Goal: Find specific page/section: Find specific page/section

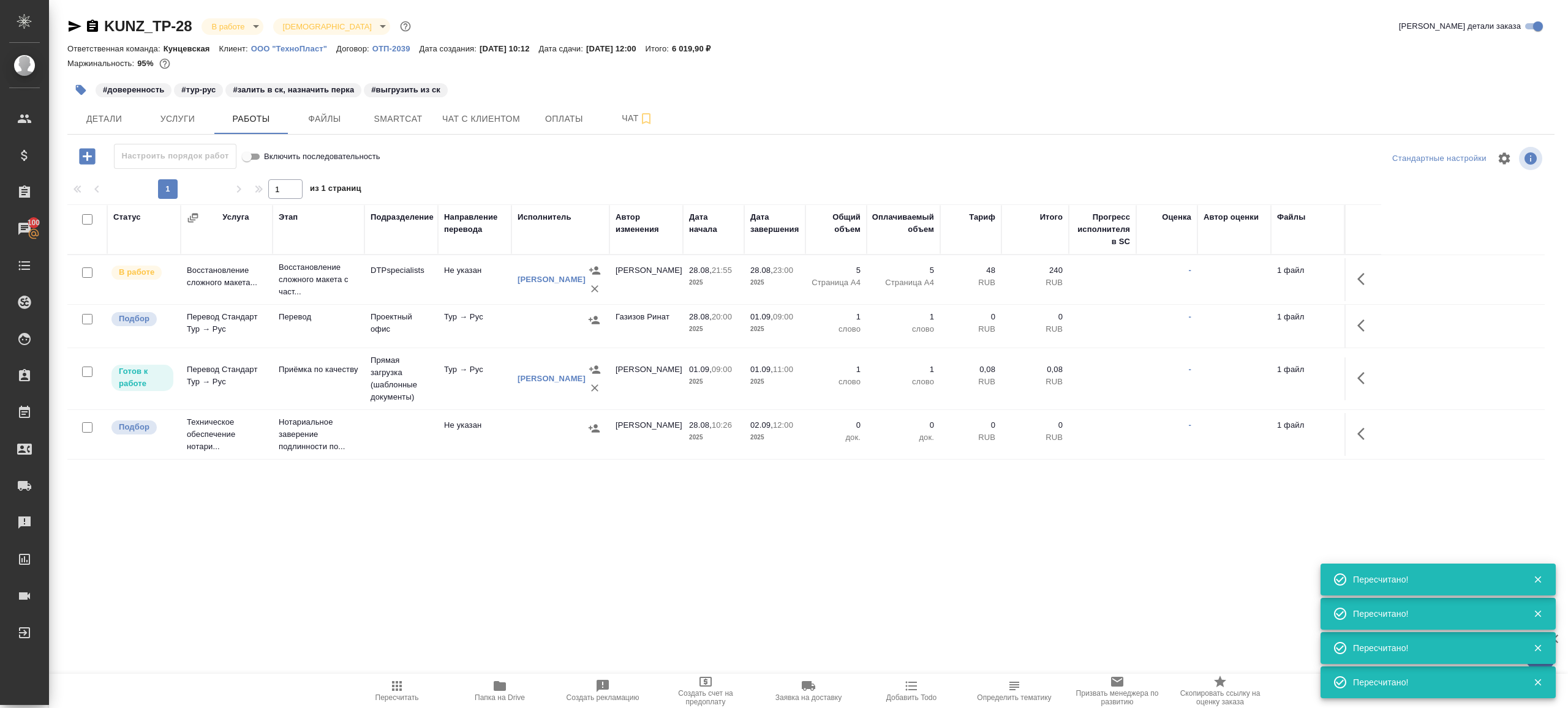
click at [487, 619] on div ".cls-1 fill:#fff; AWATERA [PERSON_NAME] Клиенты Спецификации Заказы 100 Чаты To…" at bounding box center [784, 354] width 1568 height 708
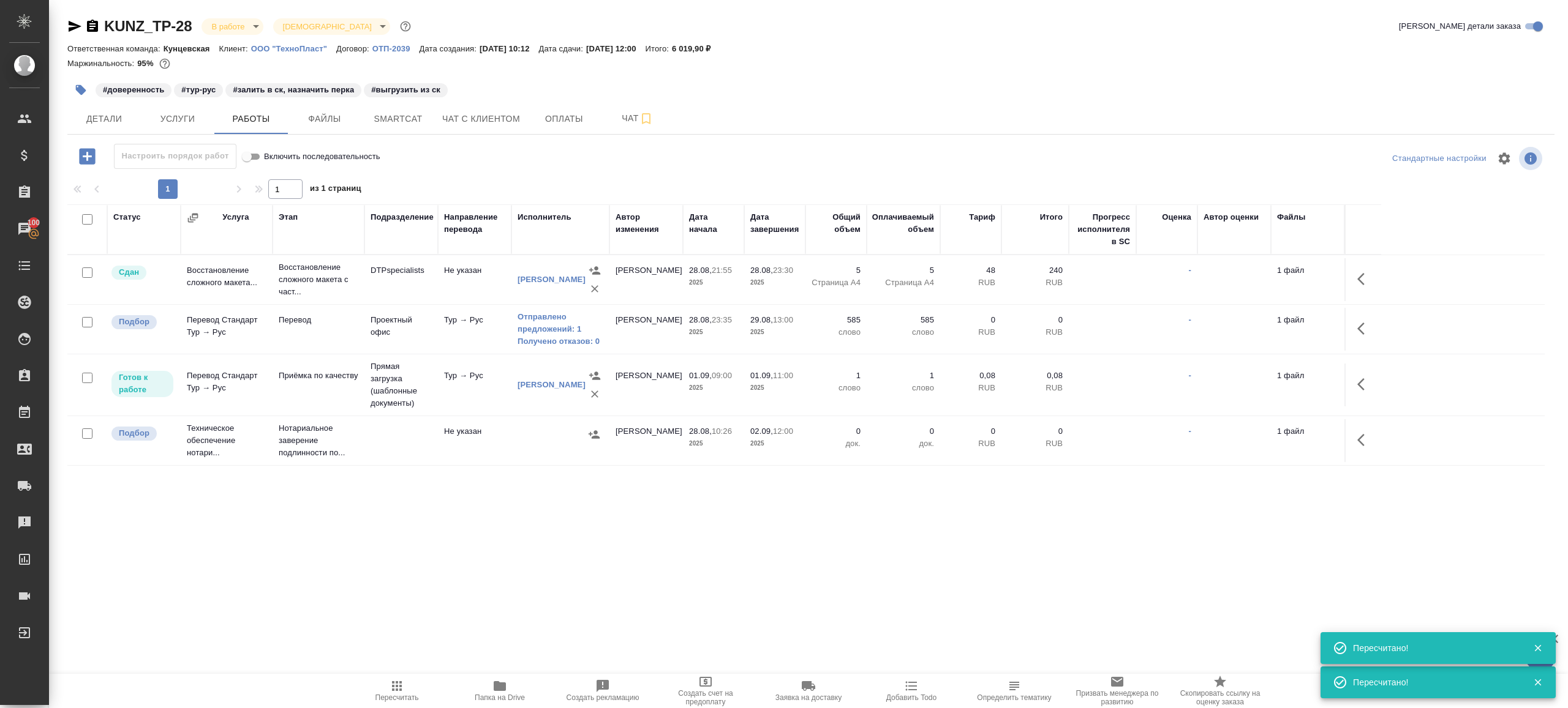
click at [487, 619] on div ".cls-1 fill:#fff; AWATERA [PERSON_NAME] Клиенты Спецификации Заказы 100 Чаты To…" at bounding box center [784, 354] width 1568 height 708
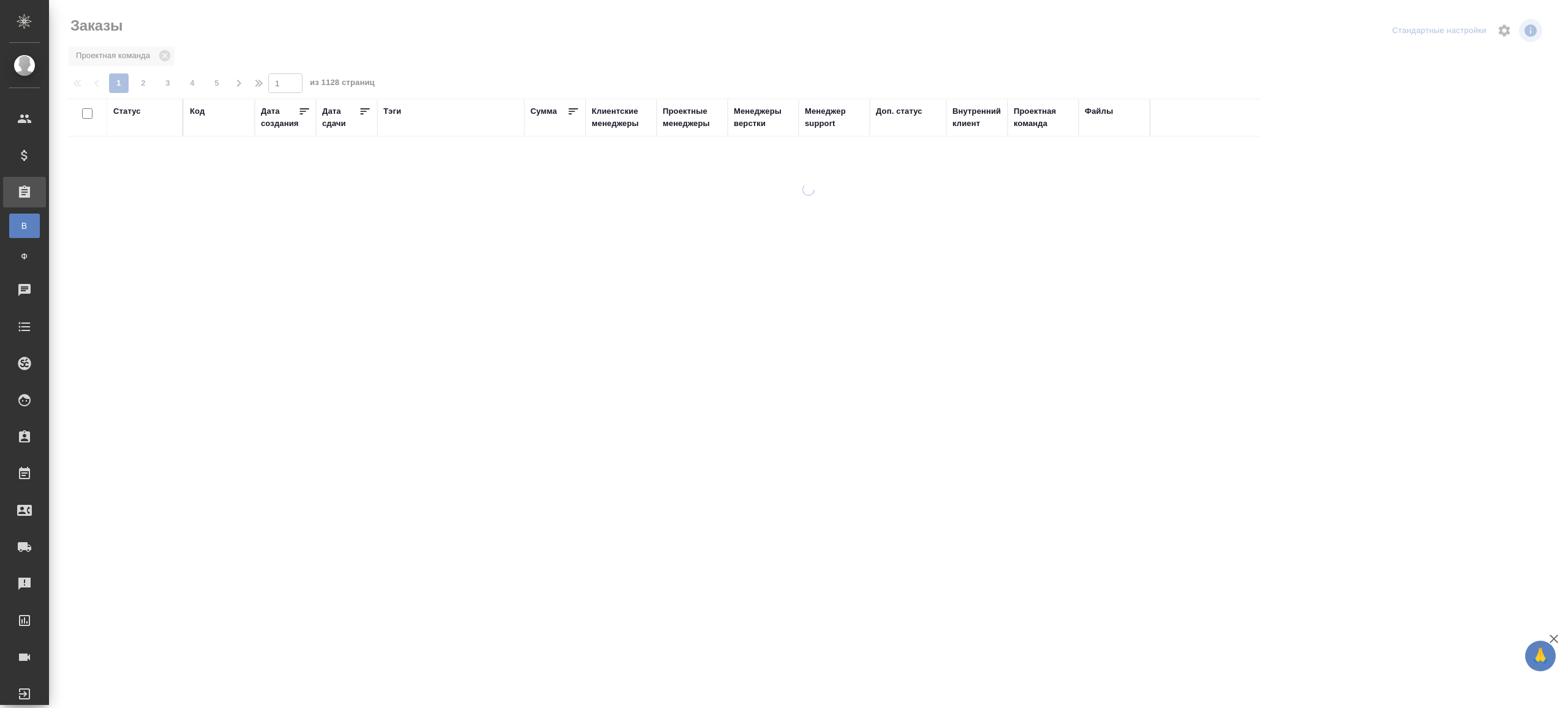
click at [398, 105] on div "Тэги" at bounding box center [392, 111] width 18 height 12
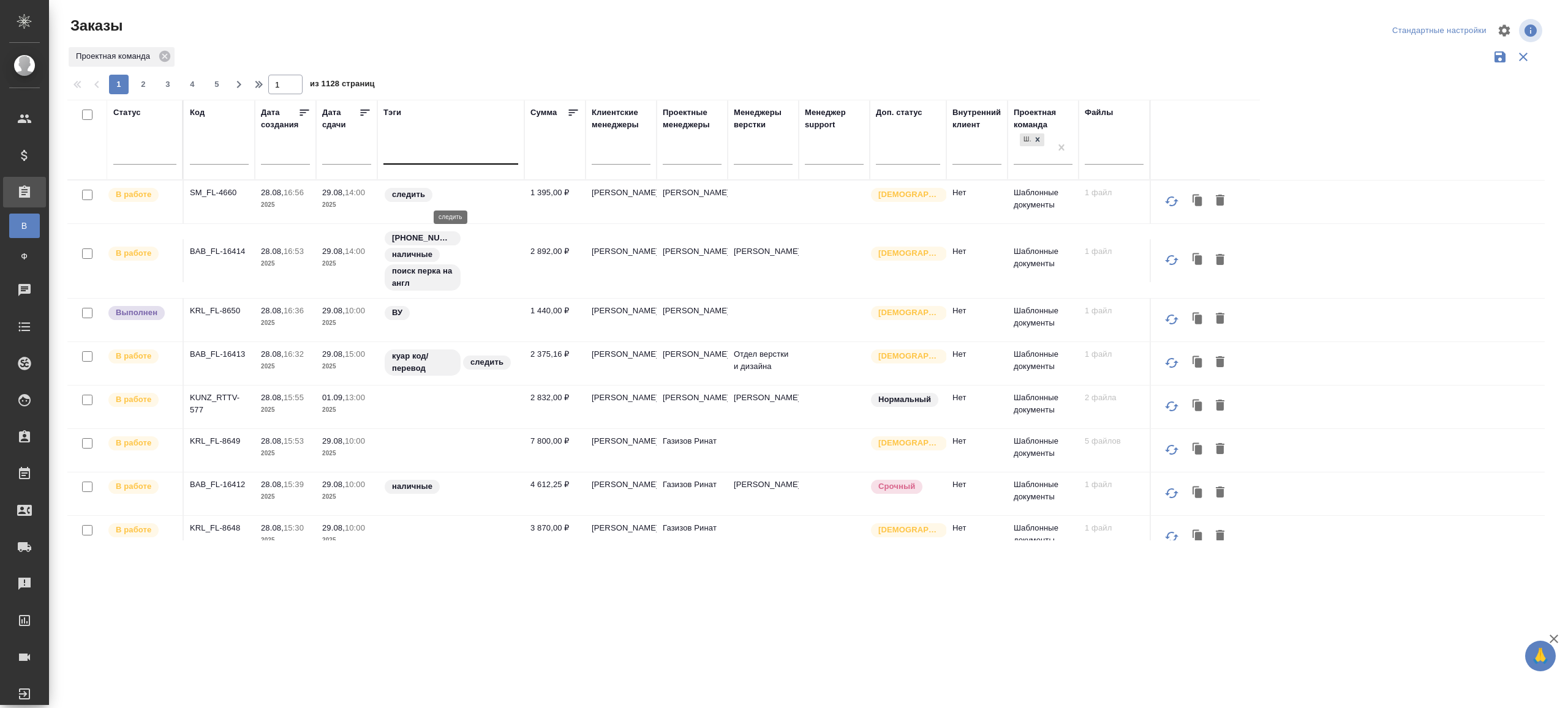
click at [458, 153] on div at bounding box center [451, 152] width 134 height 17
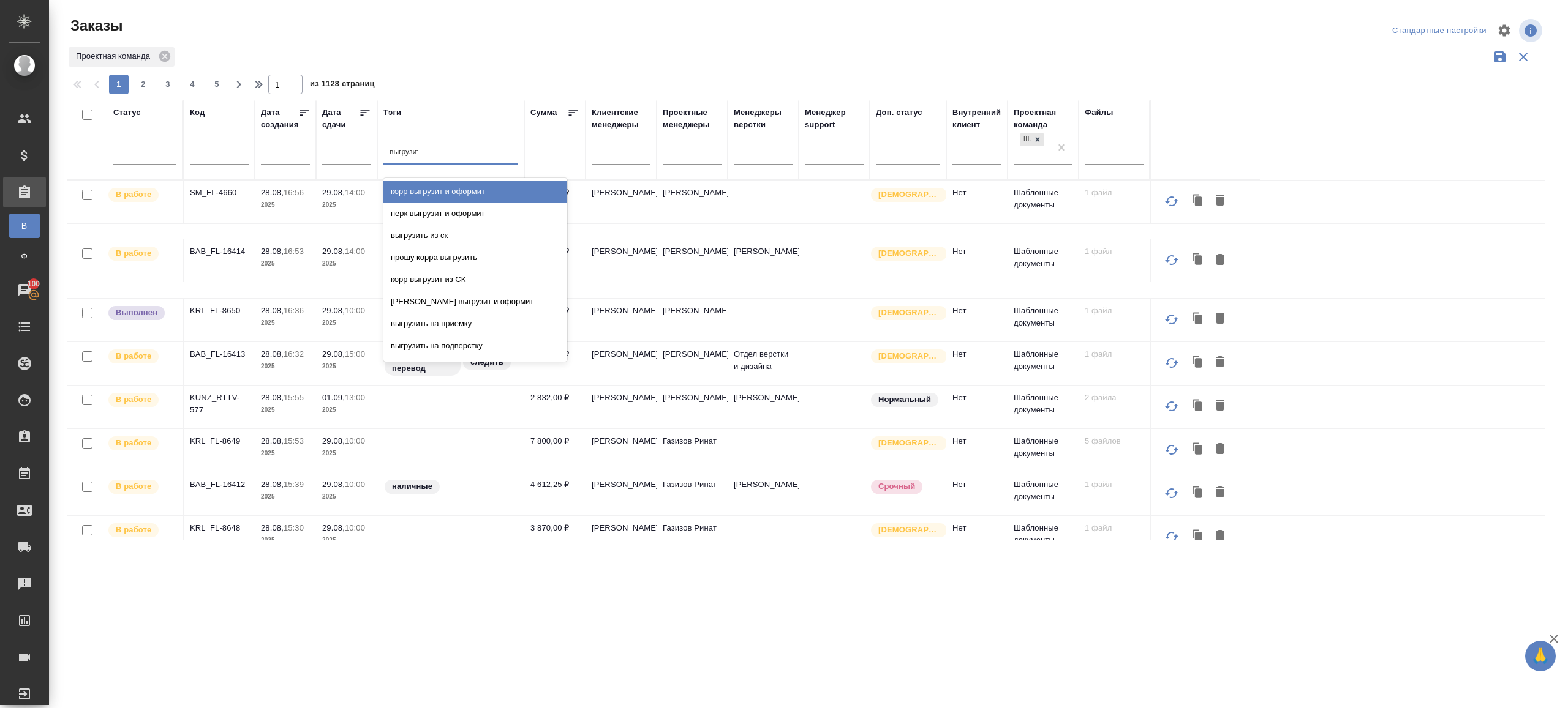
type input "выгрузить"
click at [458, 195] on div "выгрузить из ск" at bounding box center [475, 191] width 183 height 22
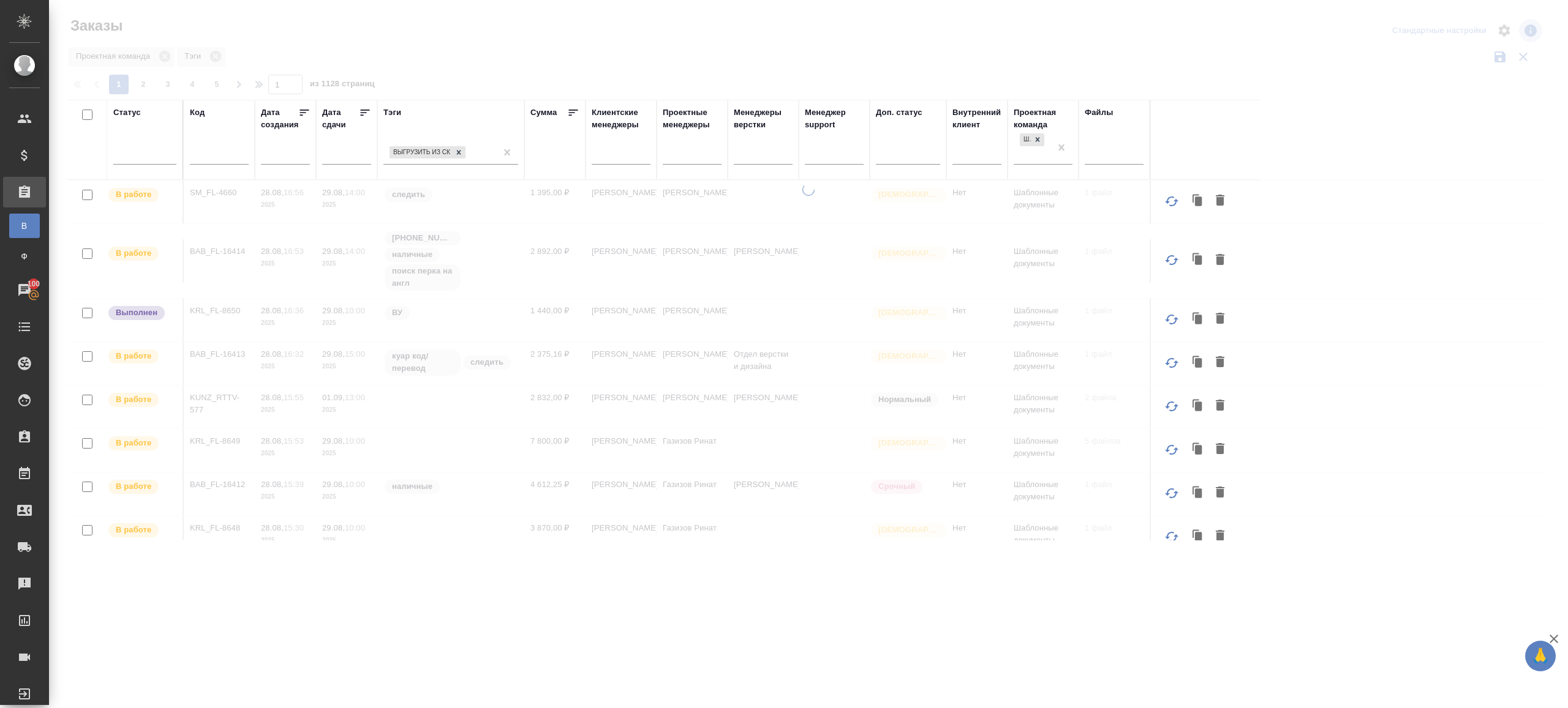
click at [363, 111] on icon at bounding box center [365, 112] width 12 height 12
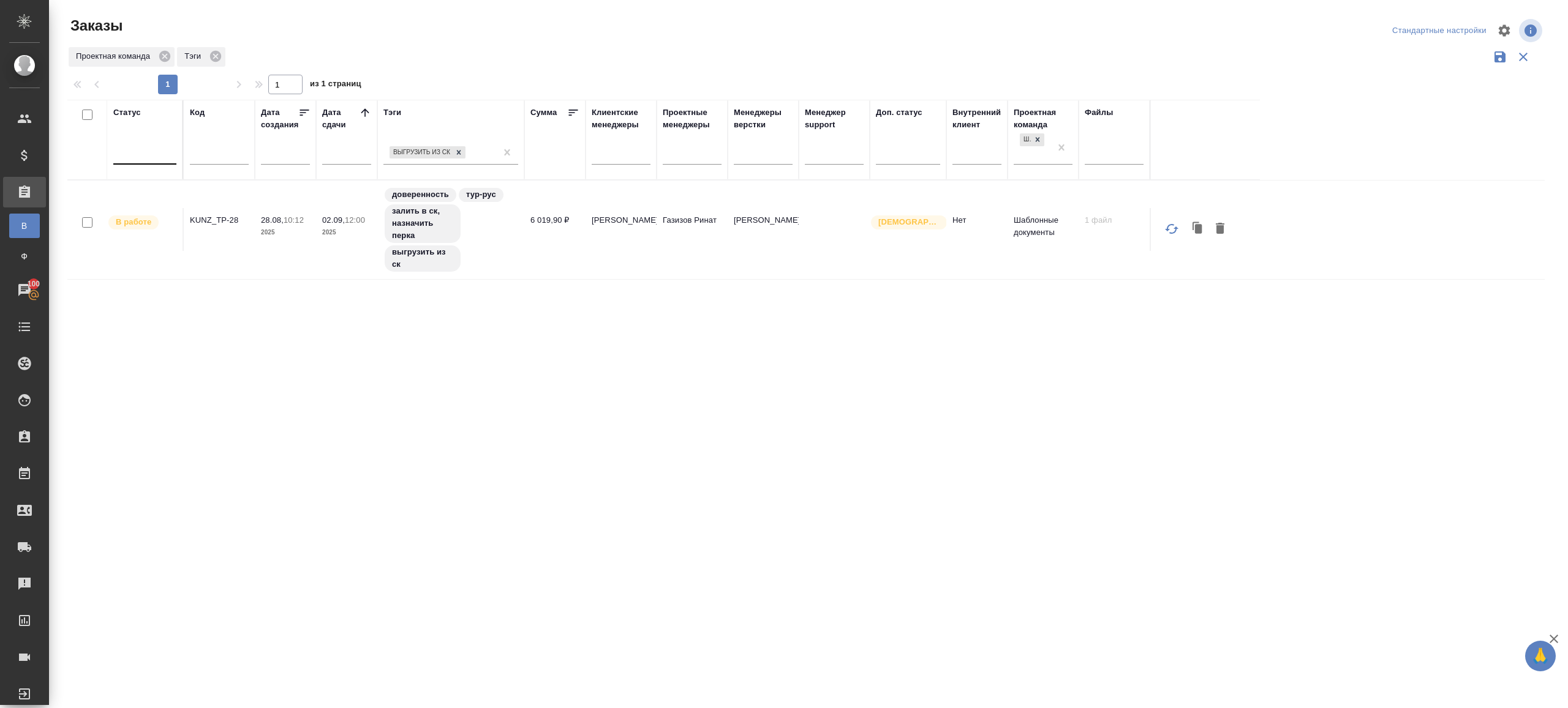
click at [128, 157] on div at bounding box center [145, 152] width 63 height 17
